Goal: Information Seeking & Learning: Learn about a topic

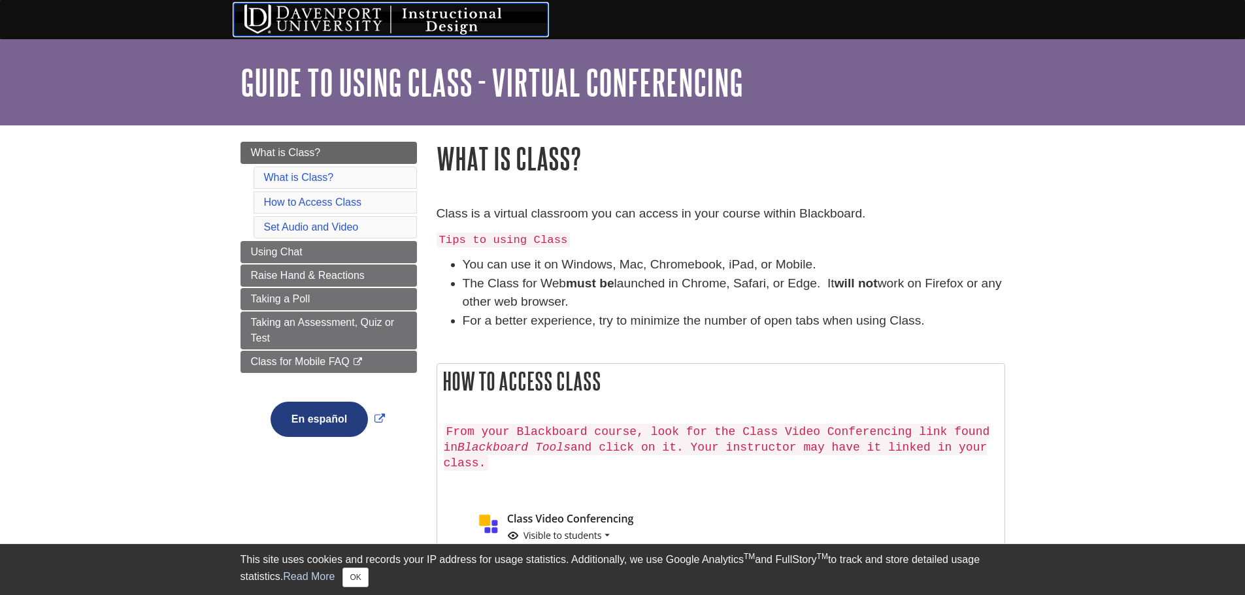
click at [338, 14] on img at bounding box center [391, 19] width 314 height 33
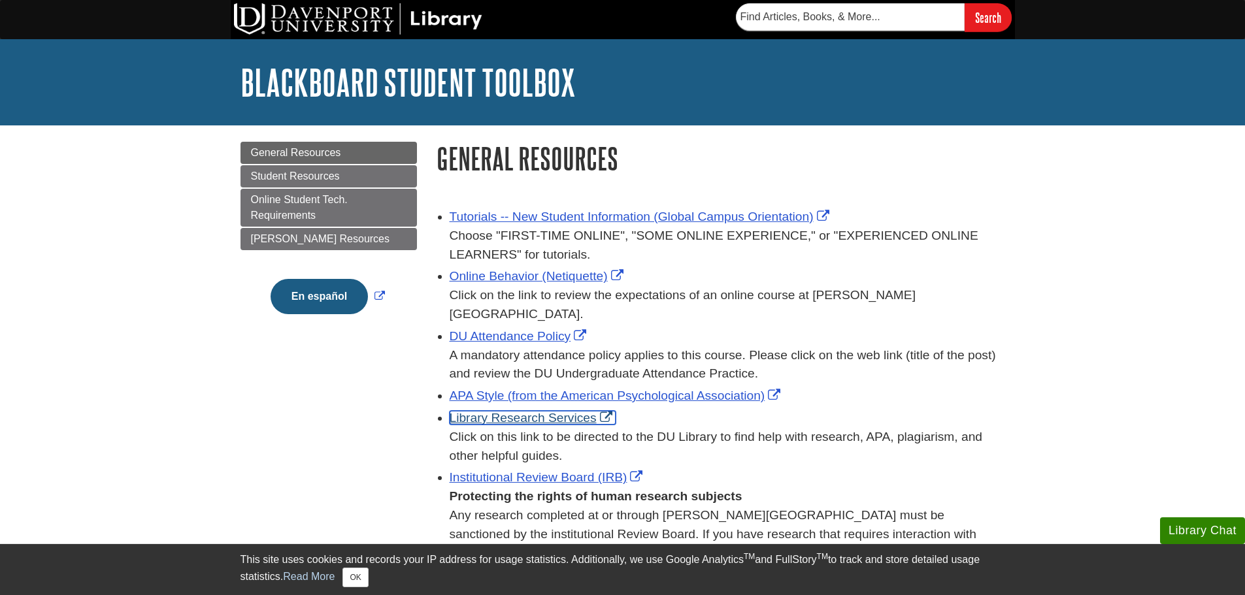
click at [514, 411] on link "Library Research Services" at bounding box center [533, 418] width 166 height 14
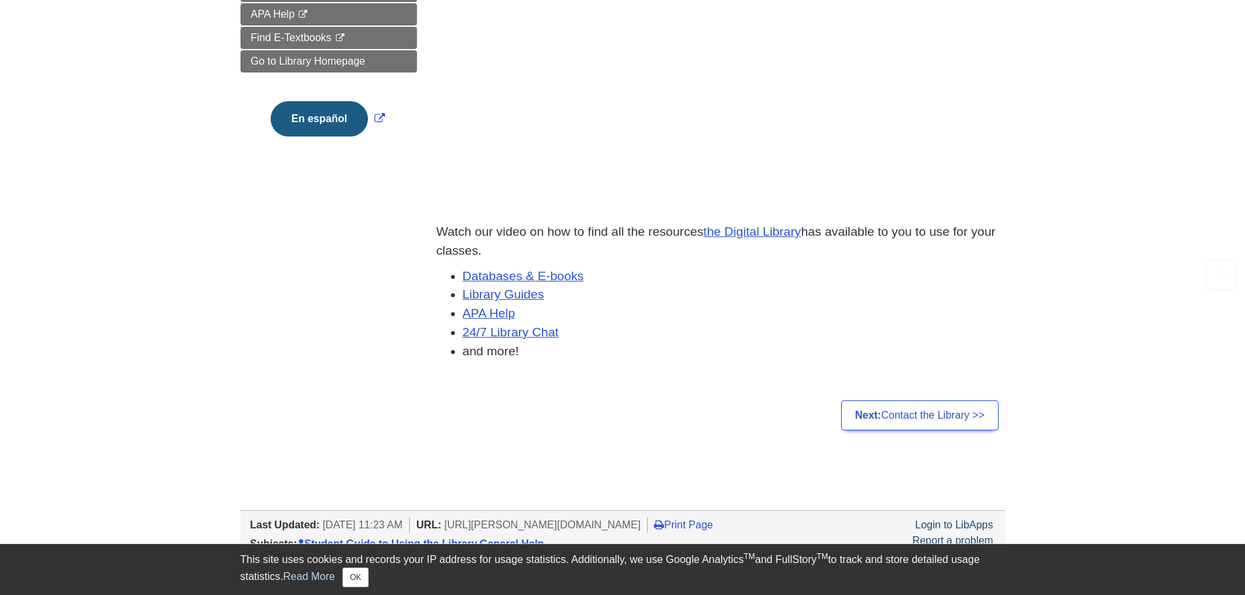
scroll to position [305, 0]
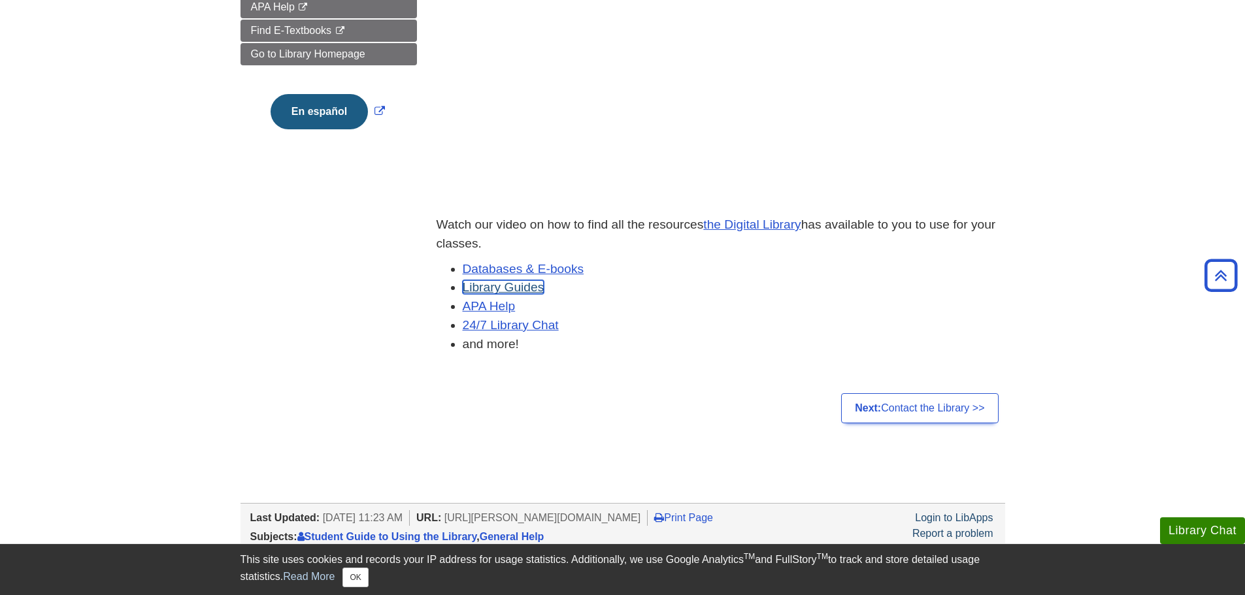
click at [537, 285] on link "Library Guides" at bounding box center [504, 287] width 82 height 14
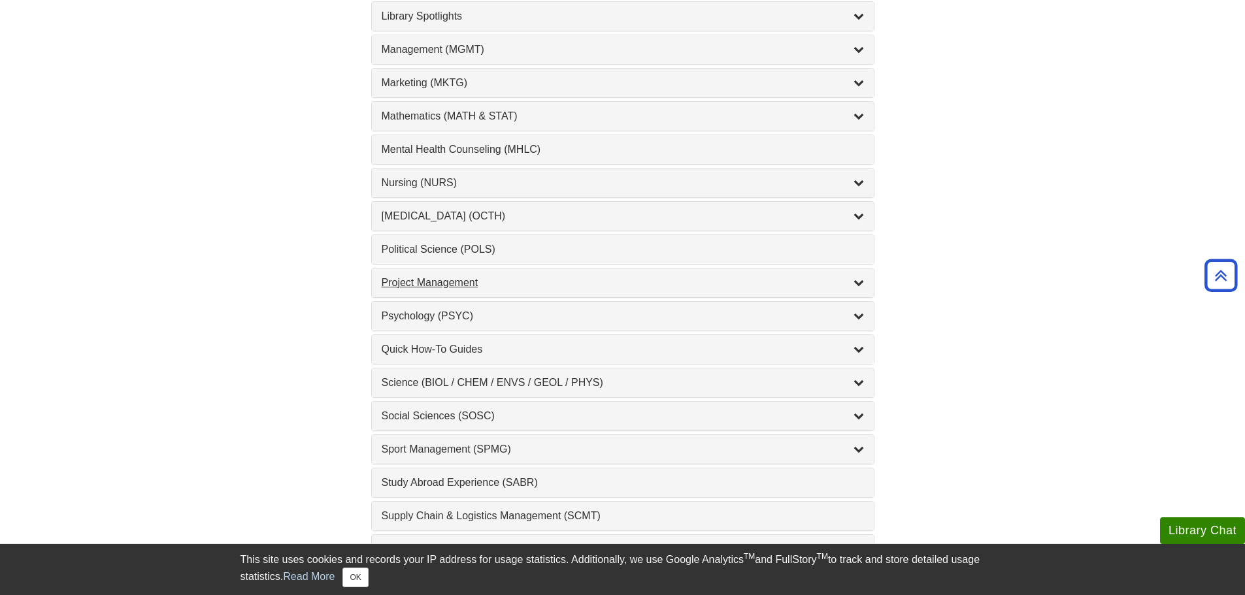
scroll to position [1220, 0]
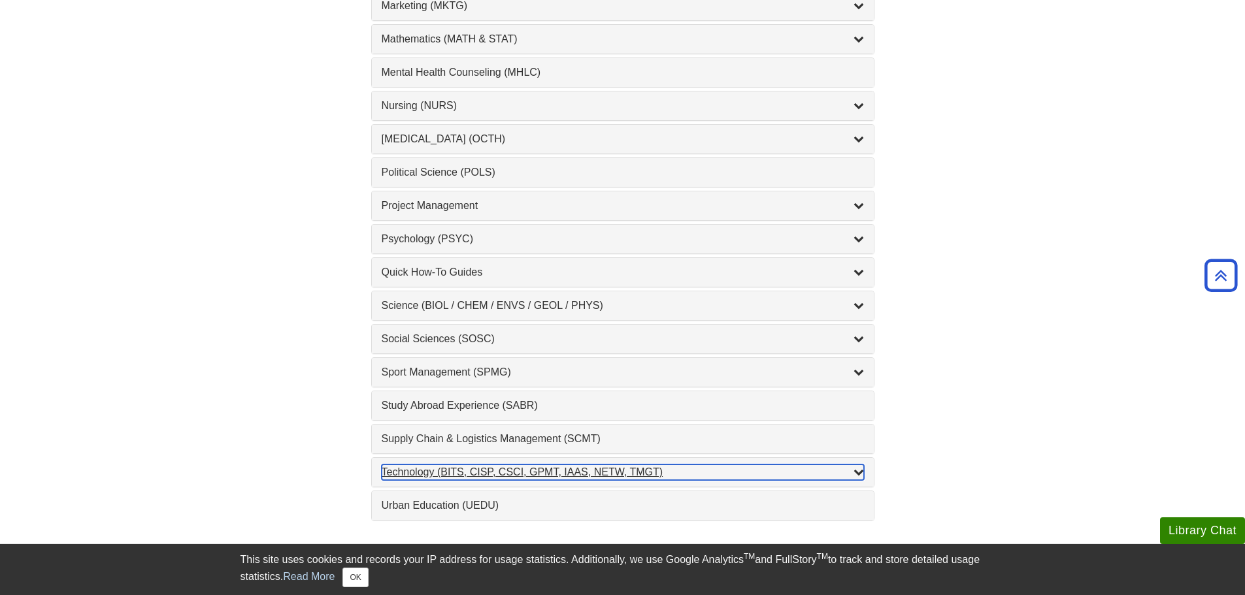
click at [717, 476] on div "Technology (BITS, CISP, CSCI, GPMT, IAAS, NETW, TMGT) , 22 guides" at bounding box center [623, 473] width 482 height 16
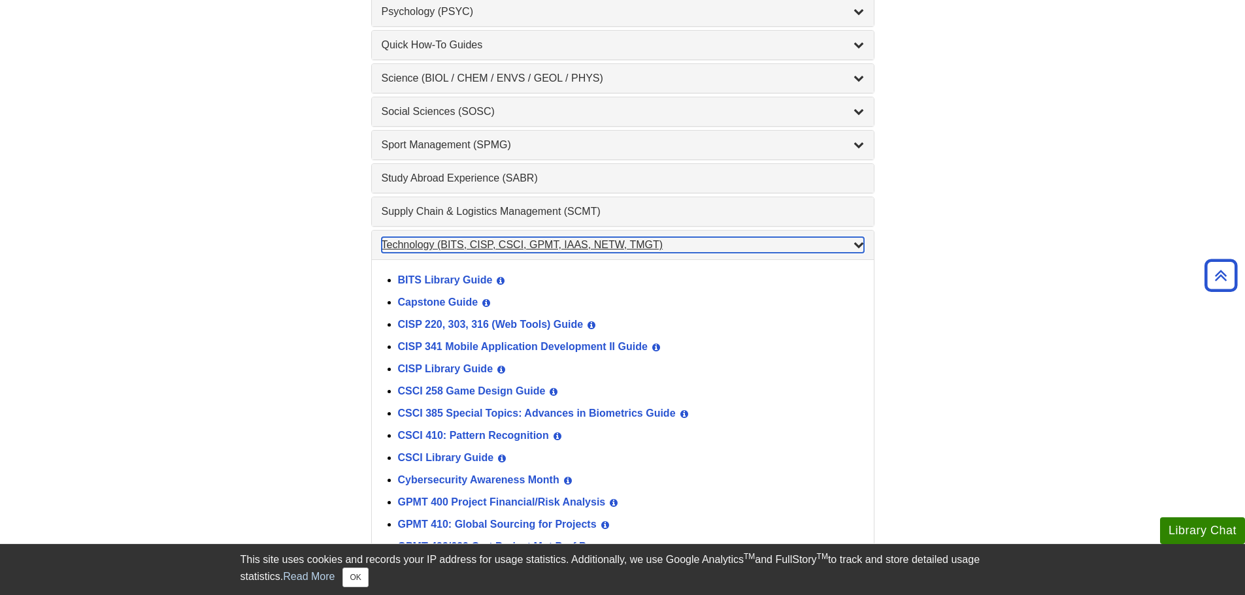
scroll to position [1525, 0]
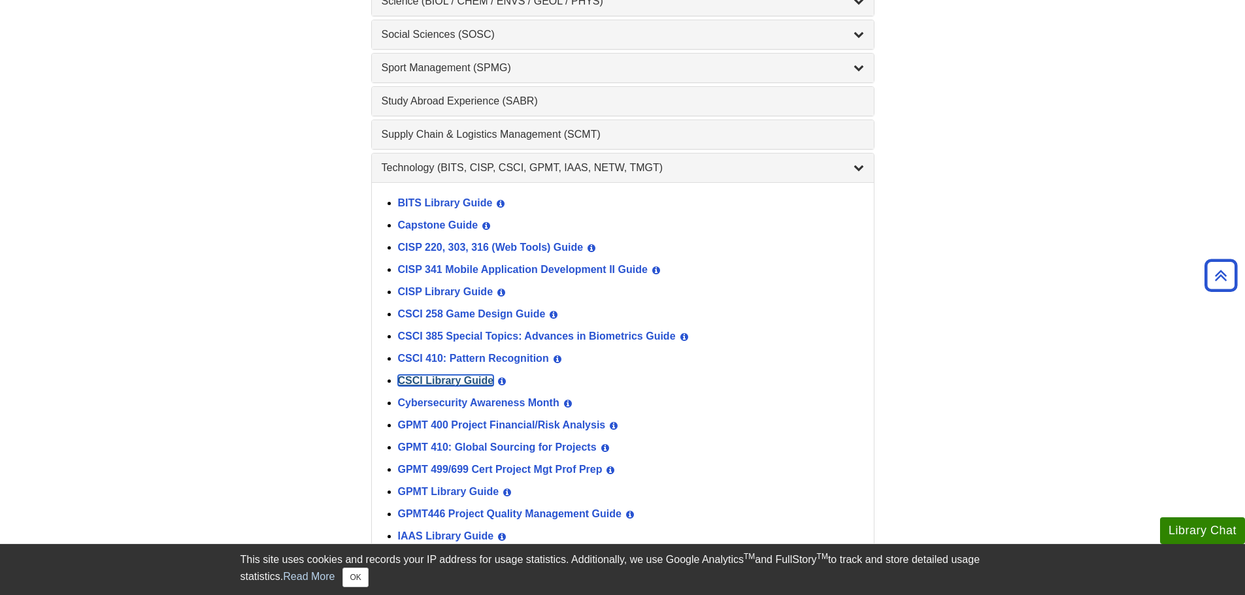
click at [454, 383] on link "CSCI Library Guide" at bounding box center [446, 380] width 96 height 11
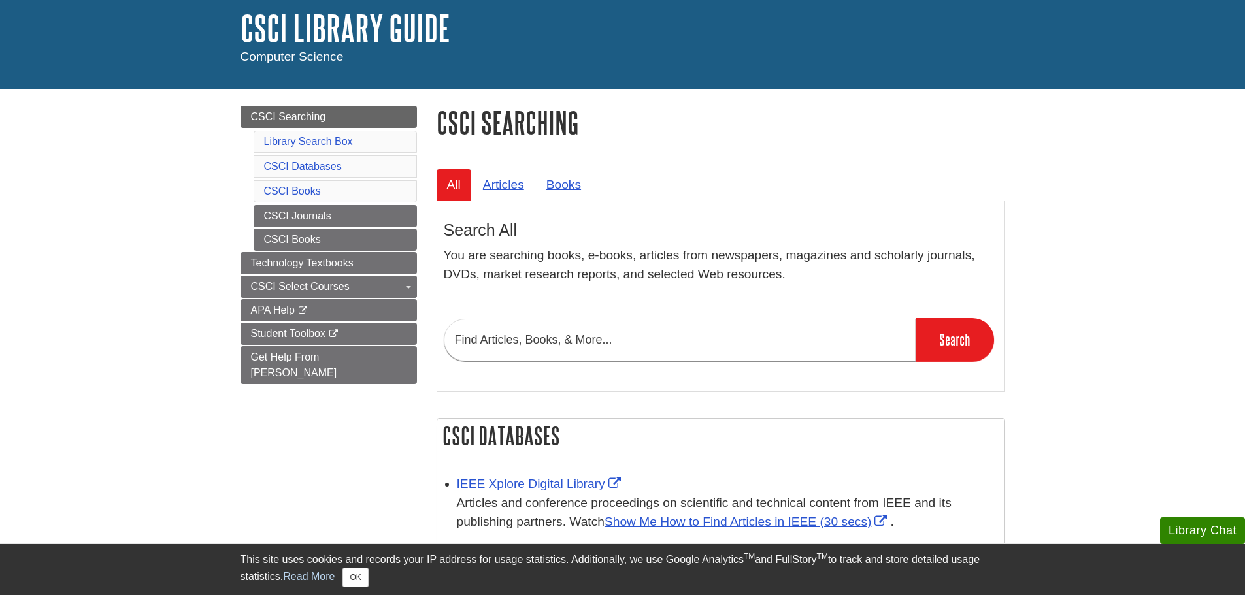
scroll to position [152, 0]
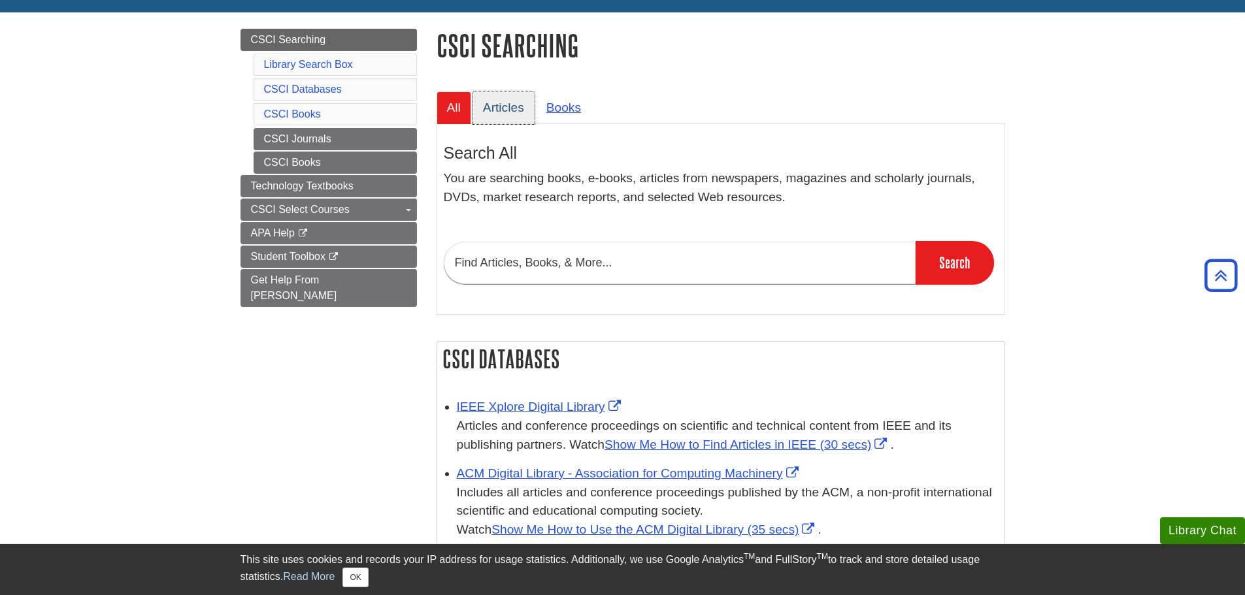
click at [505, 110] on link "Articles" at bounding box center [504, 108] width 62 height 32
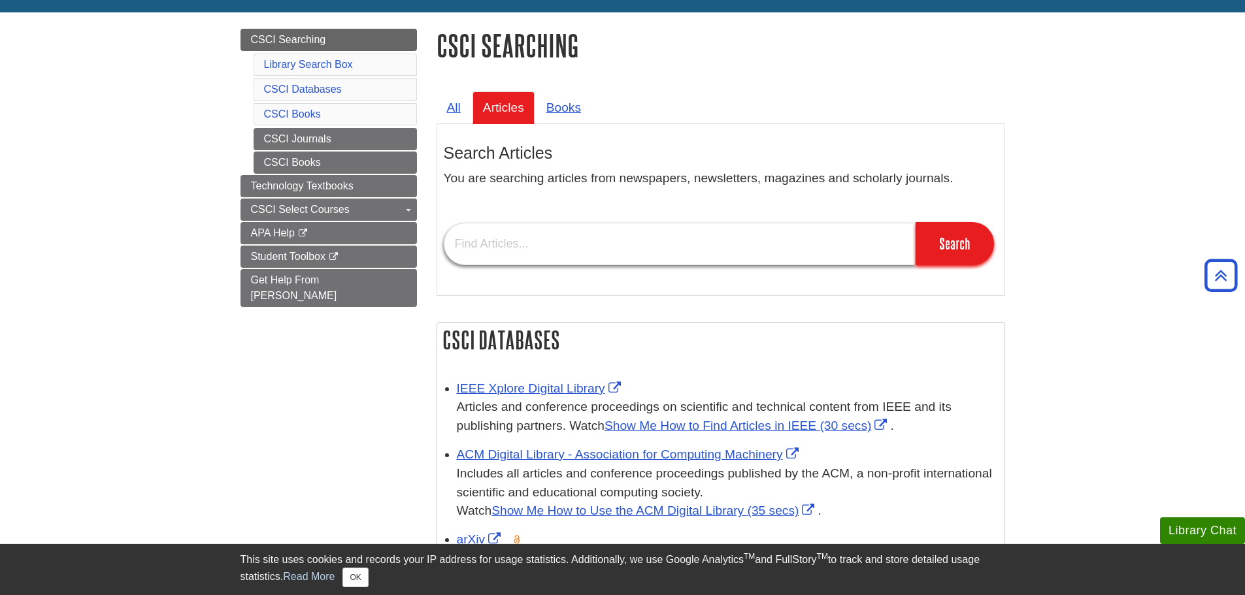
click at [533, 248] on input "text" at bounding box center [680, 244] width 472 height 42
type input "distributed systems"
click at [916, 222] on input "Search" at bounding box center [955, 243] width 78 height 43
